Goal: Task Accomplishment & Management: Complete application form

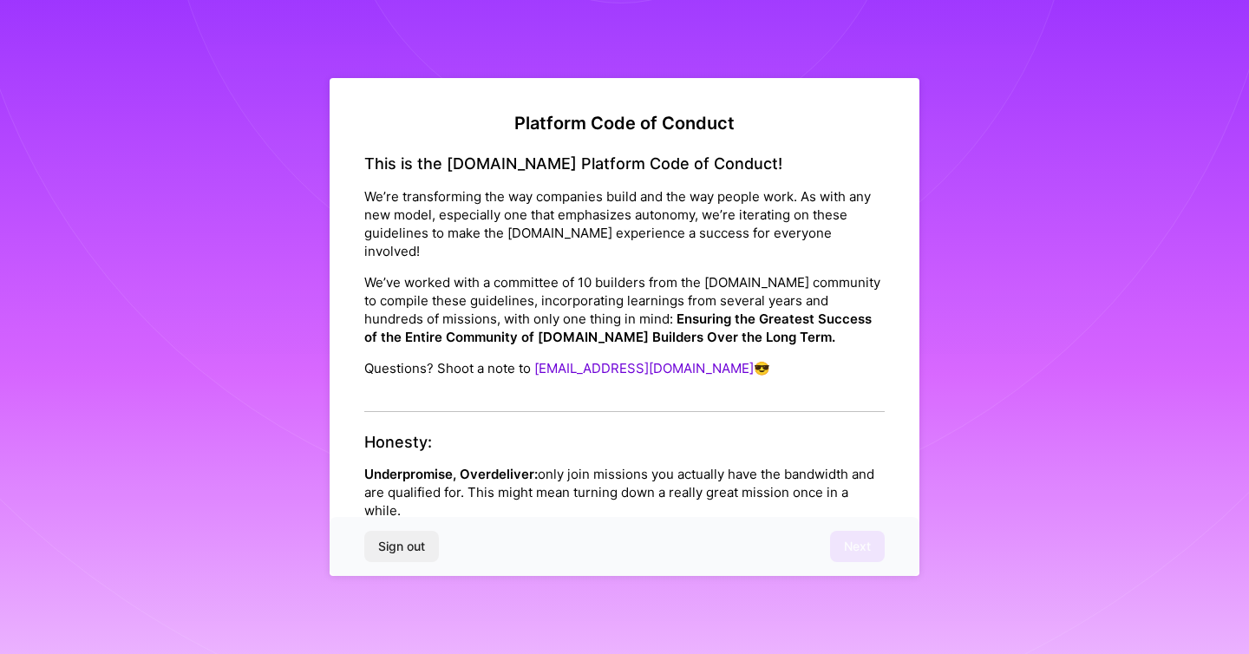
click at [632, 465] on p "Underpromise, Overdeliver: only join missions you actually have the bandwidth a…" at bounding box center [624, 492] width 520 height 55
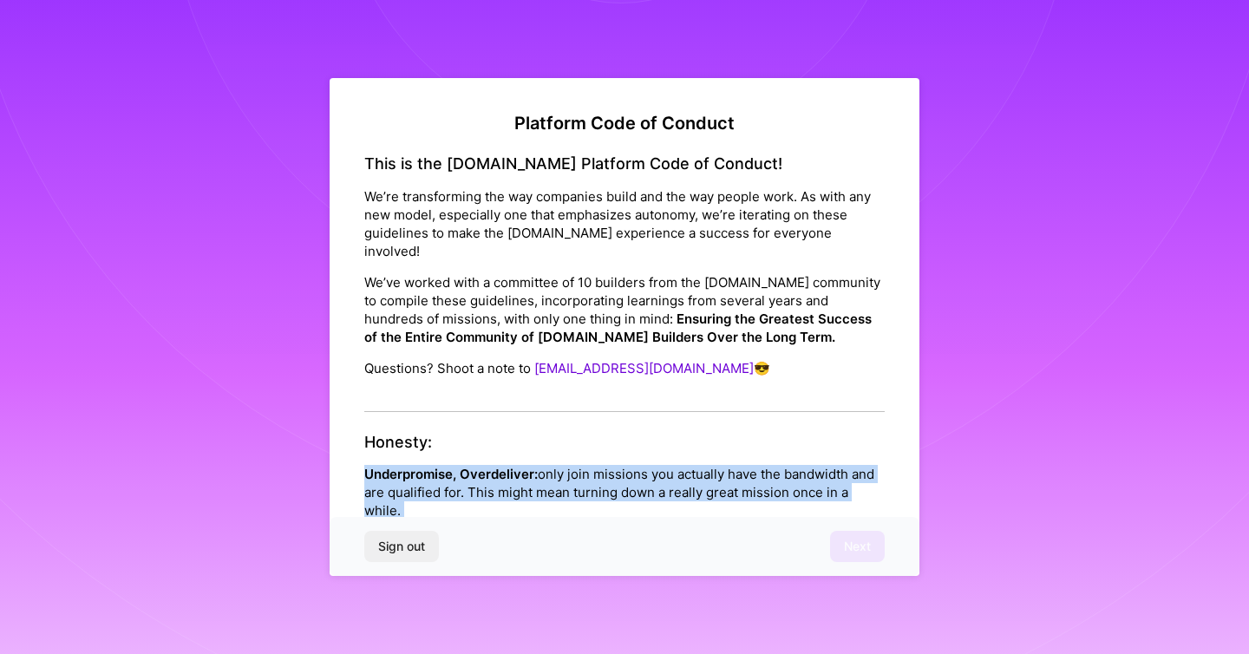
click at [632, 465] on p "Underpromise, Overdeliver: only join missions you actually have the bandwidth a…" at bounding box center [624, 492] width 520 height 55
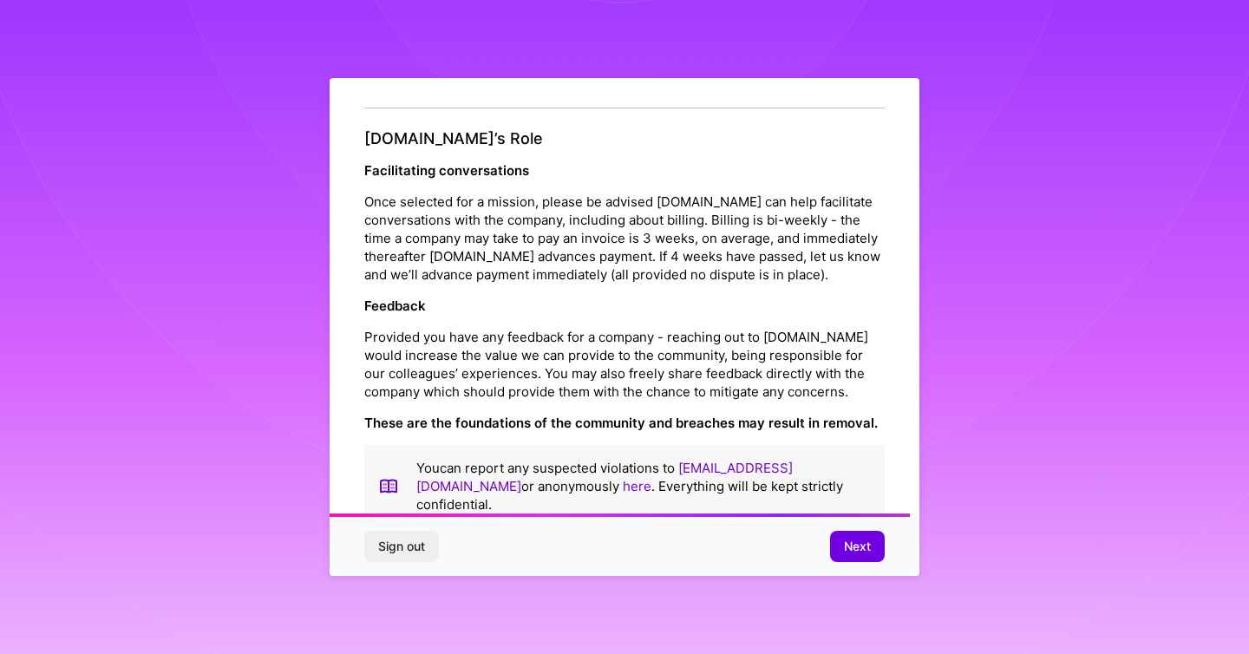
scroll to position [1888, 0]
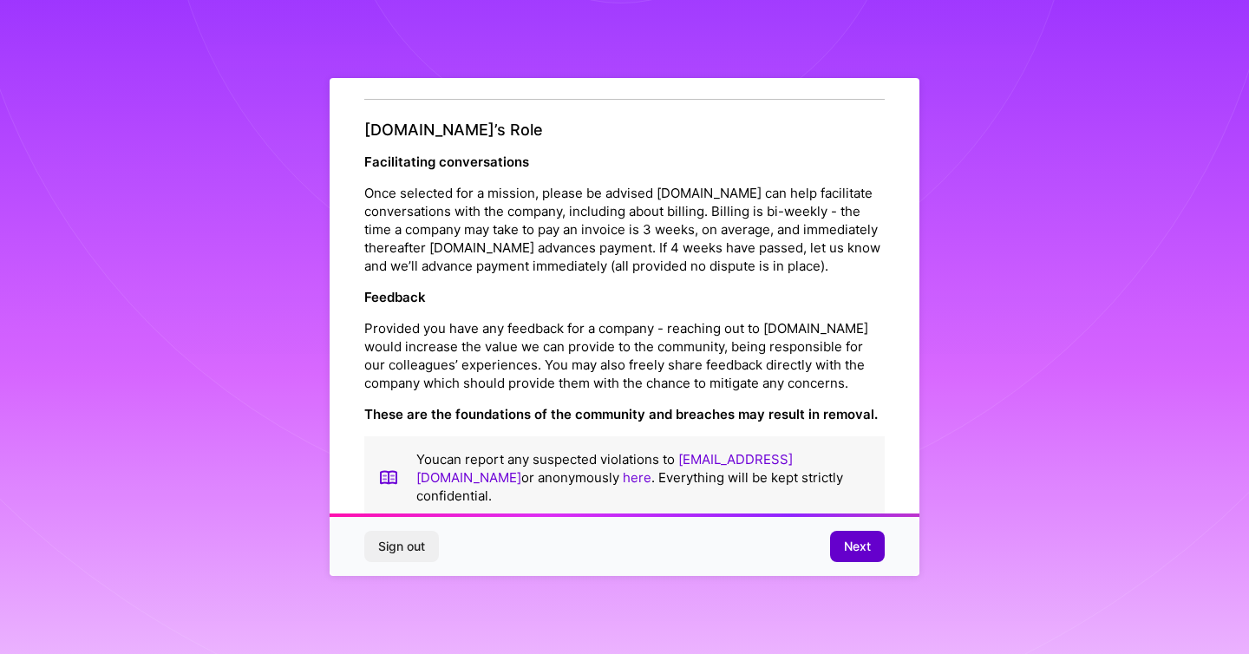
click at [858, 551] on span "Next" at bounding box center [857, 546] width 27 height 17
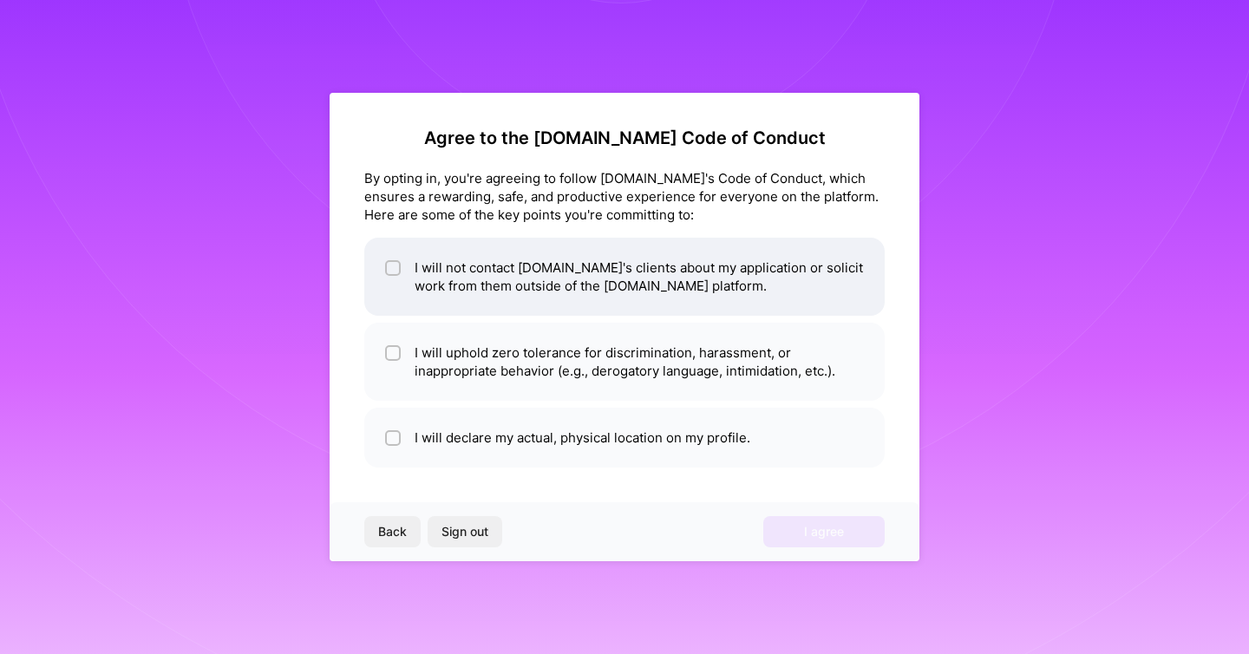
click at [645, 288] on li "I will not contact [DOMAIN_NAME]'s clients about my application or solicit work…" at bounding box center [624, 277] width 520 height 78
checkbox input "true"
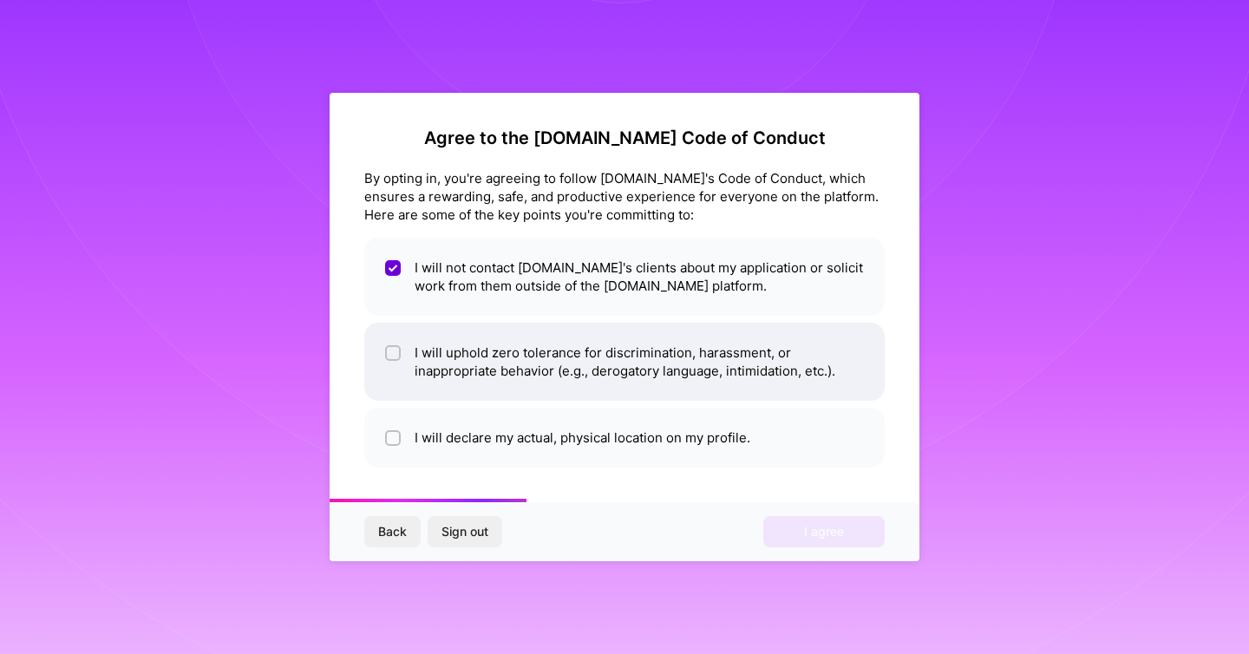
click at [634, 357] on li "I will uphold zero tolerance for discrimination, harassment, or inappropriate b…" at bounding box center [624, 362] width 520 height 78
checkbox input "true"
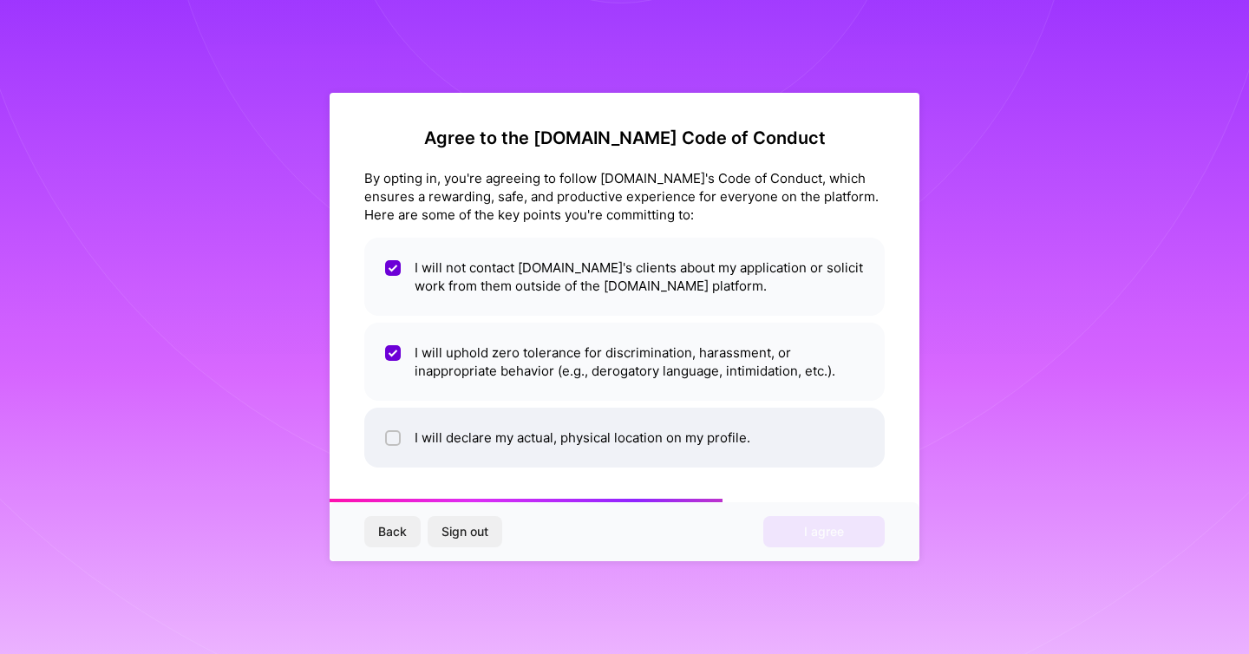
click at [598, 435] on li "I will declare my actual, physical location on my profile." at bounding box center [624, 438] width 520 height 60
checkbox input "true"
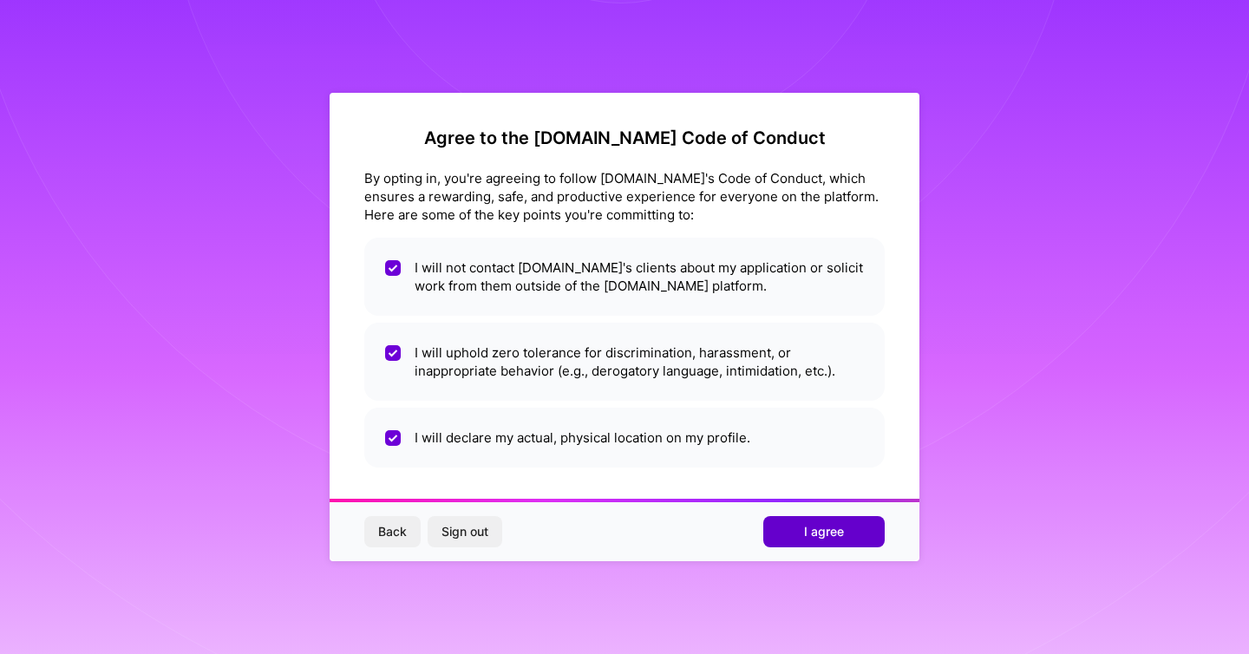
click at [797, 525] on button "I agree" at bounding box center [823, 531] width 121 height 31
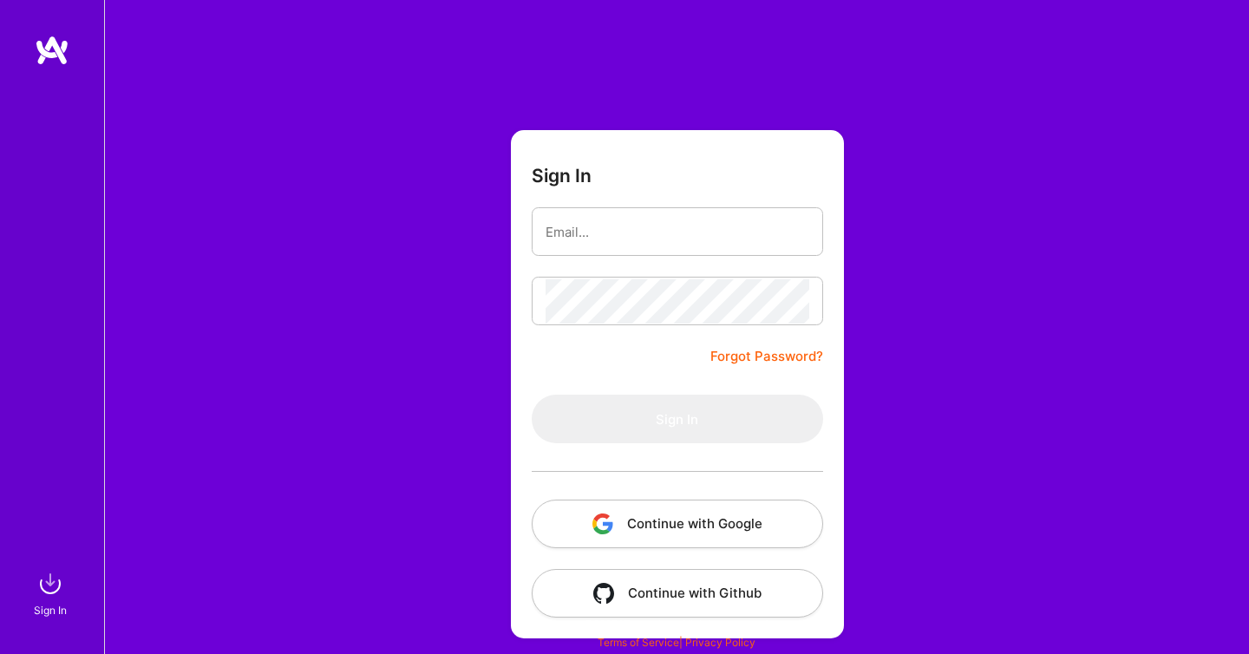
click at [667, 542] on button "Continue with Google" at bounding box center [677, 524] width 291 height 49
